Goal: Information Seeking & Learning: Learn about a topic

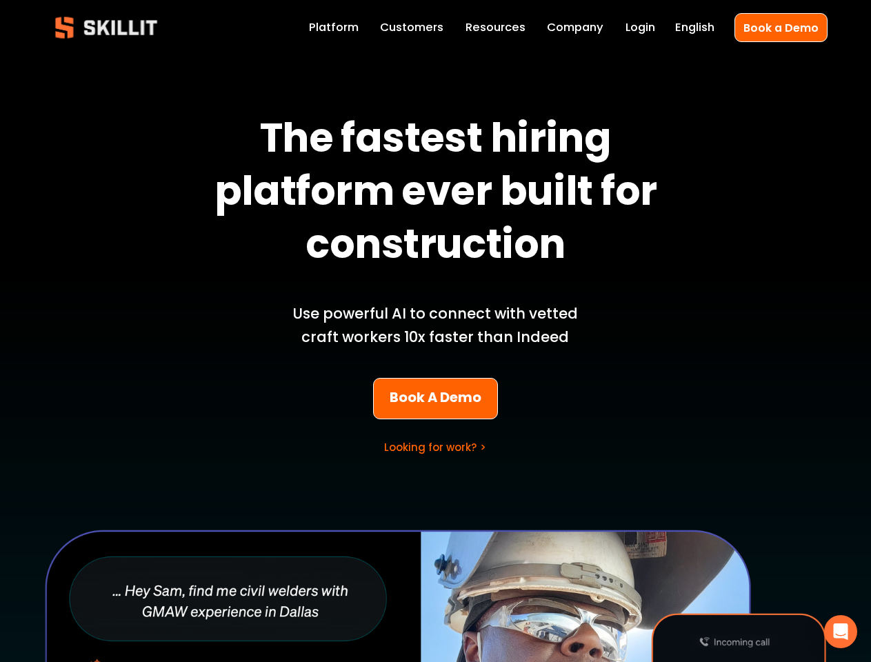
click at [435, 331] on p "Use powerful AI to connect with vetted craft workers 10x faster than Indeed" at bounding box center [435, 325] width 322 height 47
click at [841, 632] on icon "Open Intercom Messenger" at bounding box center [841, 631] width 14 height 17
